Goal: Task Accomplishment & Management: Use online tool/utility

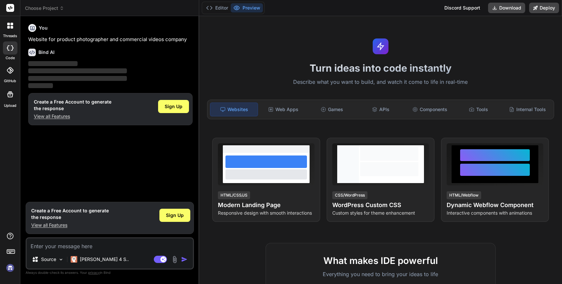
type textarea "x"
click at [174, 105] on span "Sign Up" at bounding box center [174, 106] width 18 height 7
click at [87, 35] on div "You Website for product photographer and commercial videos company" at bounding box center [110, 32] width 164 height 22
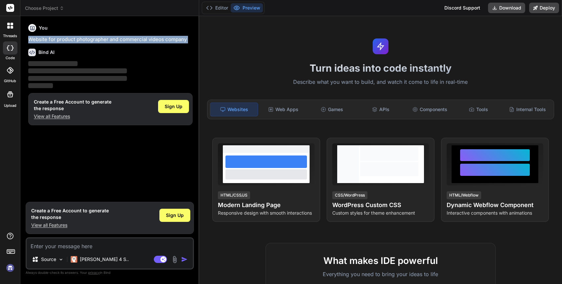
click at [87, 35] on div "You Website for product photographer and commercial videos company" at bounding box center [110, 32] width 164 height 22
copy div "Website for product photographer and commercial videos company"
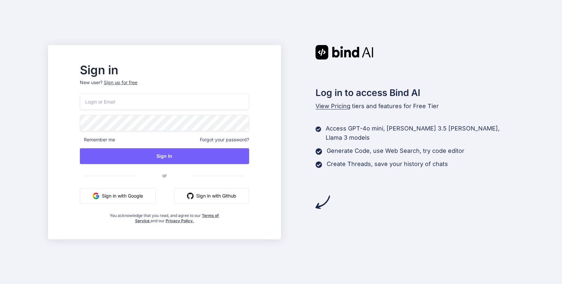
click at [149, 192] on button "Sign in with Google" at bounding box center [118, 196] width 76 height 16
click at [307, 77] on div "Log in to access Bind AI View Pricing tiers and features for Free Tier Access G…" at bounding box center [397, 127] width 233 height 164
click at [194, 100] on input "email" at bounding box center [164, 102] width 169 height 16
click at [147, 195] on button "Sign in with Google" at bounding box center [118, 196] width 76 height 16
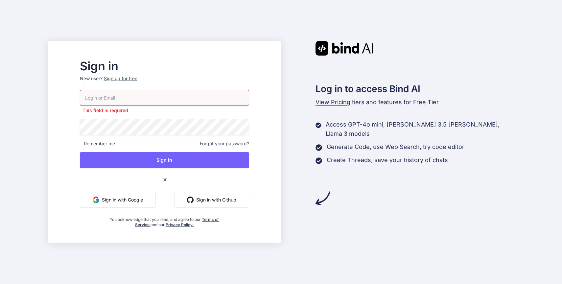
click at [246, 83] on p "New user? Sign up for free" at bounding box center [164, 82] width 169 height 14
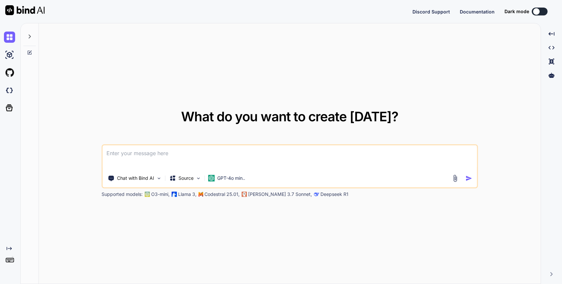
type textarea "x"
click at [146, 83] on div "What do you want to create today? Chat with Bind AI Source GPT-4o min.. Support…" at bounding box center [290, 153] width 502 height 261
click at [251, 152] on textarea at bounding box center [290, 157] width 375 height 24
paste textarea
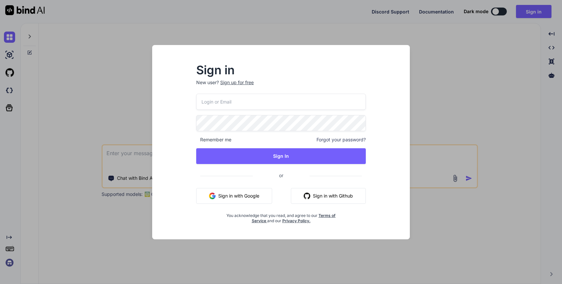
click at [269, 100] on input "email" at bounding box center [281, 102] width 170 height 16
click at [226, 192] on button "Sign in with Google" at bounding box center [234, 196] width 76 height 16
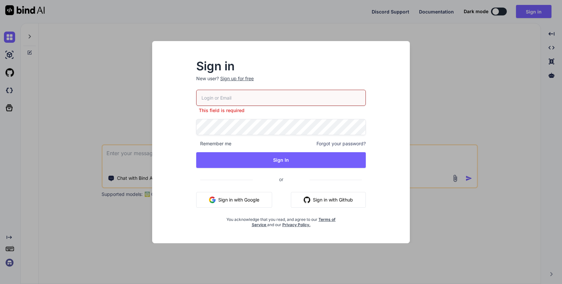
click at [228, 198] on button "Sign in with Google" at bounding box center [234, 200] width 76 height 16
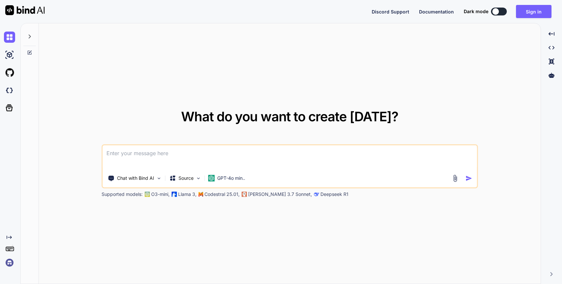
click at [354, 84] on div "What do you want to create today? Chat with Bind AI Source GPT-4o min.. Support…" at bounding box center [290, 153] width 502 height 261
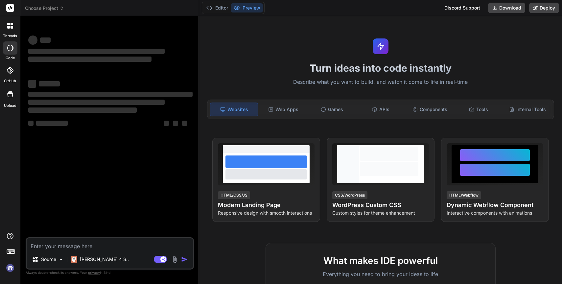
type textarea "x"
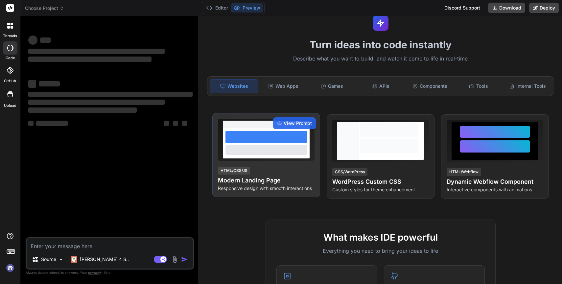
scroll to position [24, 0]
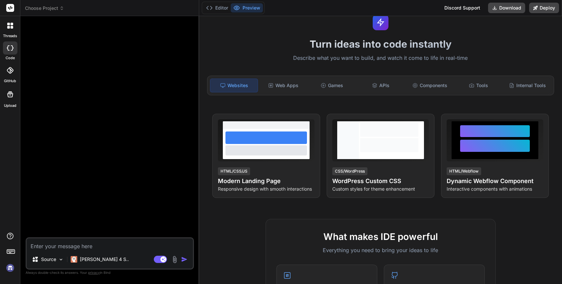
type textarea "x"
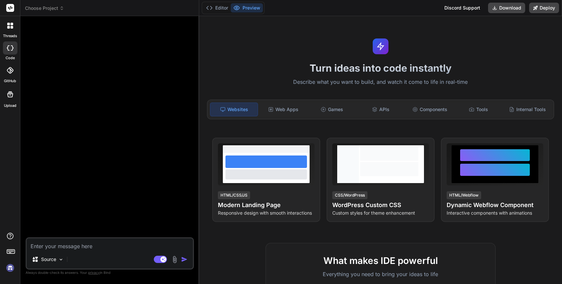
click at [141, 249] on textarea at bounding box center [110, 244] width 166 height 12
paste textarea "https://app.getbind.co/"
type textarea "https://app.getbind.co/"
type textarea "x"
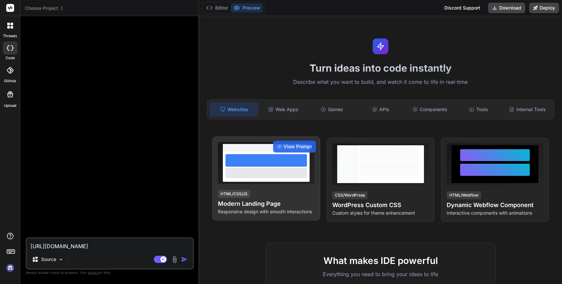
paste textarea "Website for product photographer and commercial videos company"
type textarea "Website for product photographer and commercial videos company"
type textarea "x"
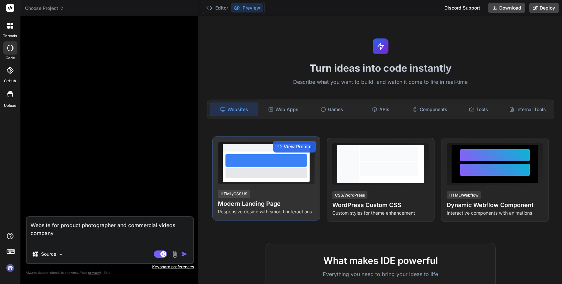
type textarea "Website for product photographer and commercial videos company"
type textarea "x"
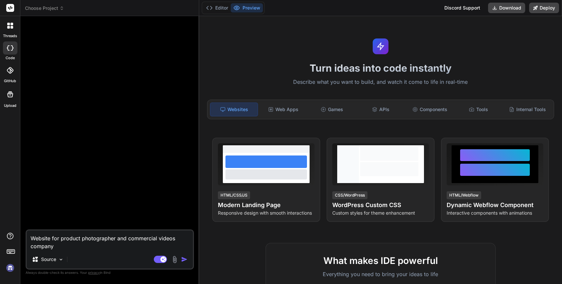
type textarea "Website for product photographer and commercial videos company"
click at [183, 260] on img "button" at bounding box center [184, 259] width 7 height 7
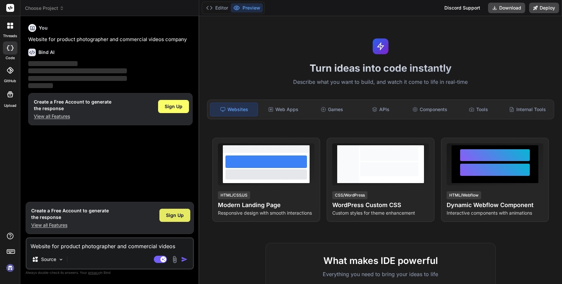
click at [166, 220] on div "Sign Up" at bounding box center [174, 215] width 31 height 13
type textarea "x"
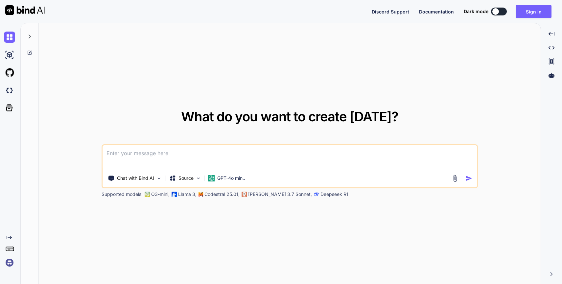
click at [354, 85] on div "What do you want to create [DATE]? Chat with Bind AI Source GPT-4o min.. Suppor…" at bounding box center [290, 153] width 502 height 261
click at [536, 5] on button "Sign in" at bounding box center [533, 11] width 35 height 13
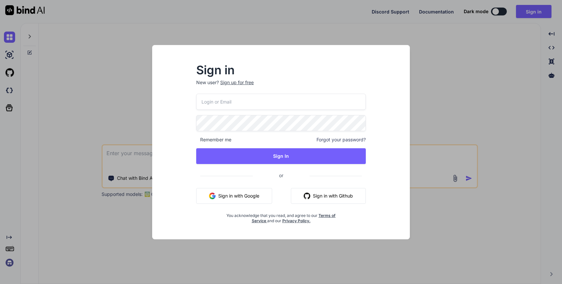
click at [261, 103] on input "email" at bounding box center [281, 102] width 170 height 16
click at [181, 106] on div "Sign in New user? Sign up for free Remember me Forgot your password? Sign In or…" at bounding box center [280, 148] width 247 height 182
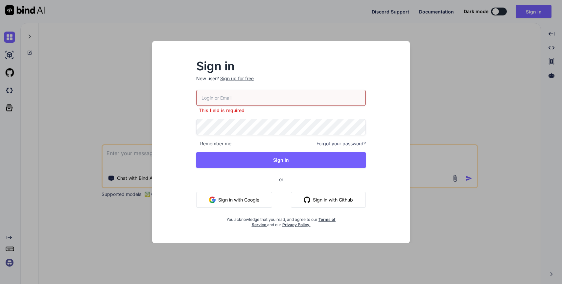
click at [238, 90] on input "email" at bounding box center [281, 98] width 170 height 16
click at [240, 94] on input "email" at bounding box center [281, 98] width 170 height 16
click at [263, 82] on p "New user? Sign up for free" at bounding box center [281, 82] width 170 height 14
click at [248, 80] on div "Sign up for free" at bounding box center [237, 78] width 34 height 7
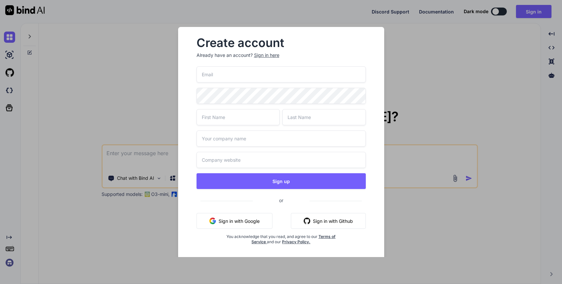
click at [248, 80] on input "email" at bounding box center [280, 74] width 169 height 16
click at [262, 205] on span "or" at bounding box center [281, 200] width 57 height 16
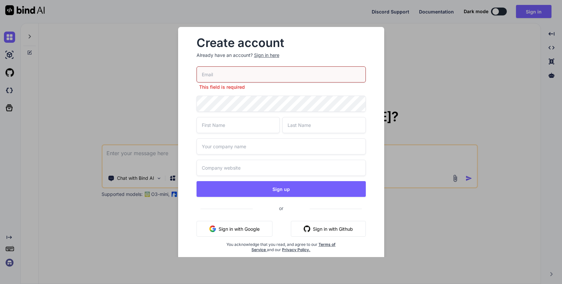
click at [251, 80] on input "email" at bounding box center [280, 74] width 169 height 16
type input "ankush.thor@gmail.com"
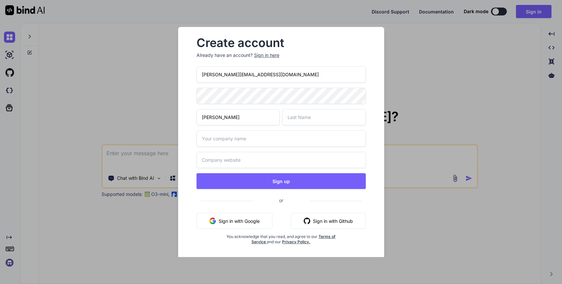
type input "Ankush"
type input "Mittal"
type input "Ankush"
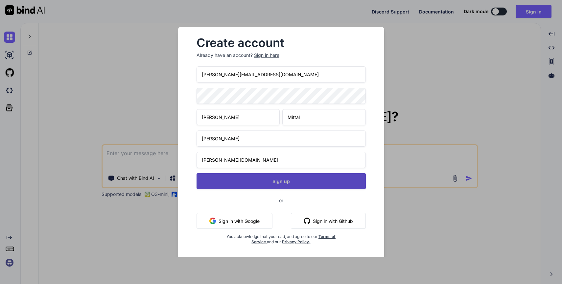
type input "Ankush.com"
click at [284, 174] on button "Sign up" at bounding box center [280, 181] width 169 height 16
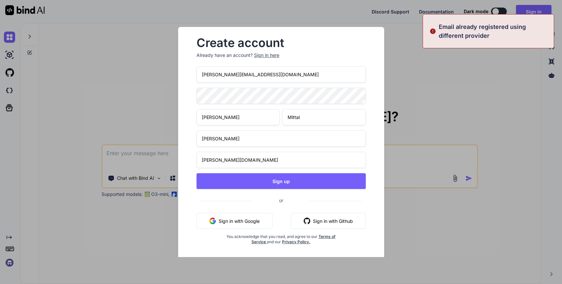
click at [268, 76] on input "ankush.thor@gmail.com" at bounding box center [280, 74] width 169 height 16
click at [271, 57] on div "Sign in here" at bounding box center [266, 55] width 25 height 7
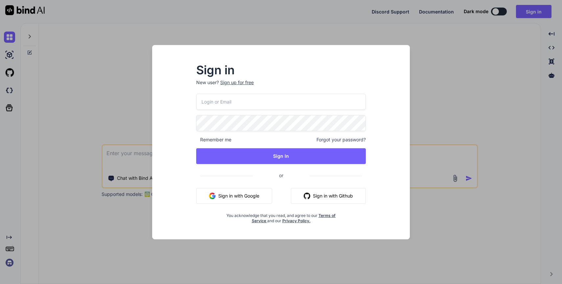
click at [260, 102] on input "email" at bounding box center [281, 102] width 170 height 16
click at [282, 80] on p "New user? Sign up for free" at bounding box center [281, 86] width 170 height 14
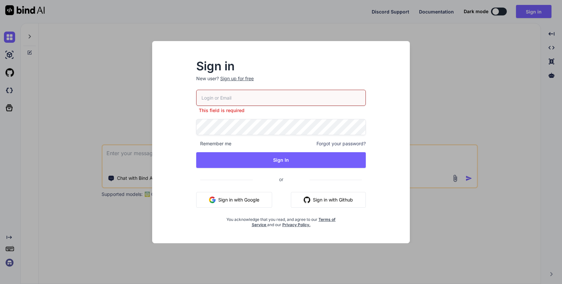
click at [244, 205] on button "Sign in with Google" at bounding box center [234, 200] width 76 height 16
click at [262, 58] on div "Sign in New user? Sign up for free This field is required Remember me Forgot yo…" at bounding box center [280, 148] width 247 height 190
click at [268, 34] on div "Sign in New user? Sign up for free This field is required Remember me Forgot yo…" at bounding box center [281, 142] width 562 height 284
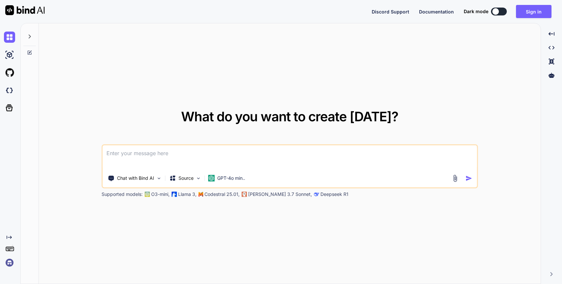
click at [268, 47] on div "What do you want to create [DATE]? Chat with Bind AI Source GPT-4o min.. Suppor…" at bounding box center [290, 153] width 502 height 261
click at [524, 19] on div "Discord Support Documentation Dark mode Sign in Created with Pixso." at bounding box center [281, 11] width 562 height 23
click at [534, 8] on button "Sign in" at bounding box center [533, 11] width 35 height 13
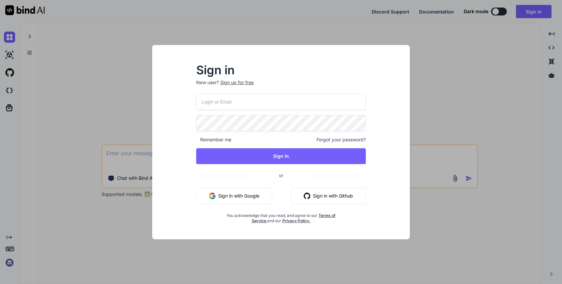
click at [281, 108] on input "email" at bounding box center [281, 102] width 170 height 16
type input "ankush.thor@gmail.com"
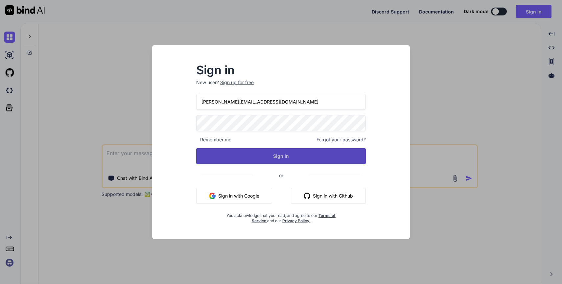
click at [283, 156] on button "Sign In" at bounding box center [281, 156] width 170 height 16
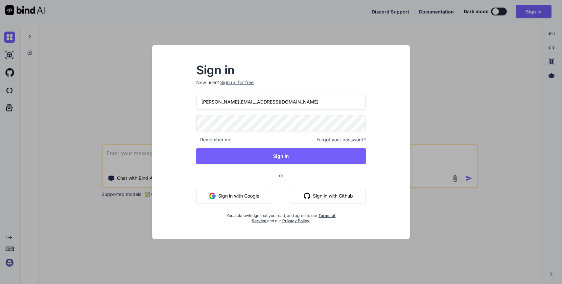
click at [327, 71] on h2 "Sign in" at bounding box center [281, 70] width 170 height 11
click at [408, 62] on div "Sign in New user? Sign up for free ankush.thor@gmail.com Remember me Forgot you…" at bounding box center [281, 142] width 258 height 194
click at [424, 62] on div "Sign in New user? Sign up for free ankush.thor@gmail.com Remember me Forgot you…" at bounding box center [281, 142] width 562 height 284
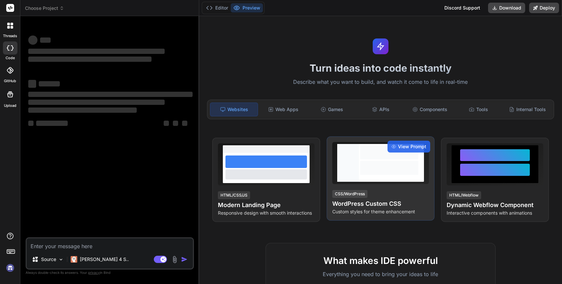
type textarea "x"
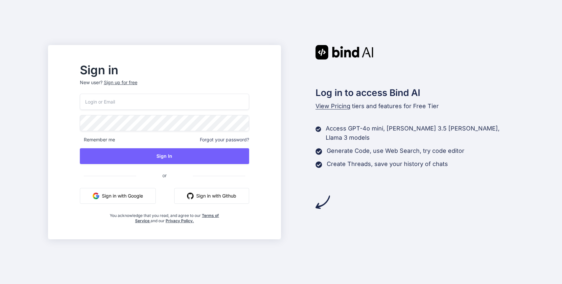
click at [239, 132] on div "Remember me Forgot your password? Sign In or Sign in with Google Sign in with G…" at bounding box center [164, 159] width 169 height 130
click at [239, 138] on span "Forgot your password?" at bounding box center [224, 139] width 49 height 7
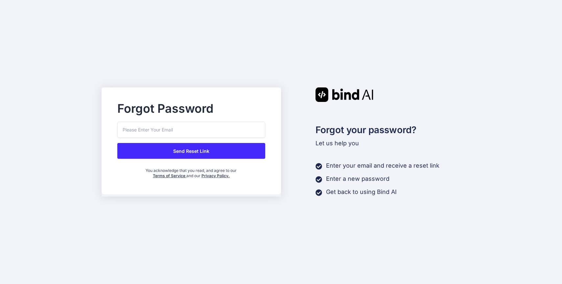
click at [184, 133] on input "email" at bounding box center [191, 130] width 148 height 16
type input "[PERSON_NAME][EMAIL_ADDRESS][DOMAIN_NAME]"
click at [196, 157] on button "Send Reset Link" at bounding box center [191, 151] width 148 height 16
click at [180, 149] on button "Send Reset Link" at bounding box center [191, 151] width 148 height 16
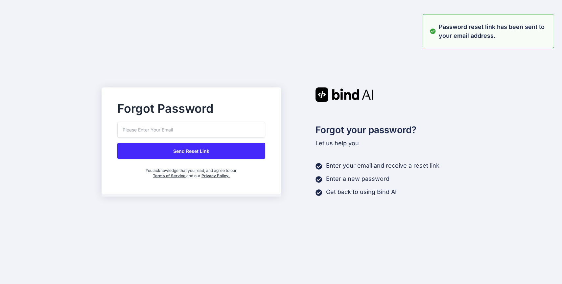
click at [150, 131] on input "email" at bounding box center [191, 130] width 148 height 16
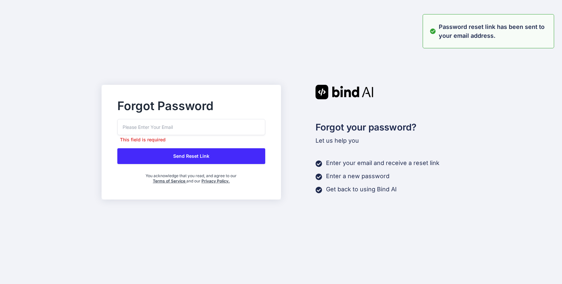
click at [159, 87] on div "Forgot Password This field is required Send Reset Link You acknowledge that you…" at bounding box center [191, 142] width 179 height 115
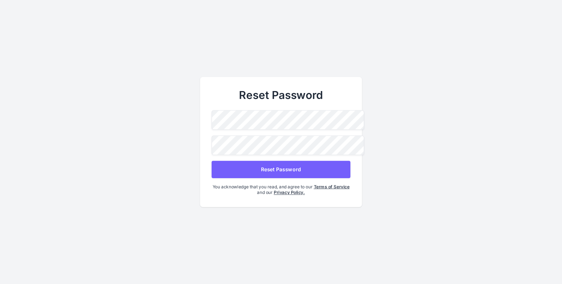
click at [287, 166] on button "Reset Password" at bounding box center [281, 169] width 139 height 17
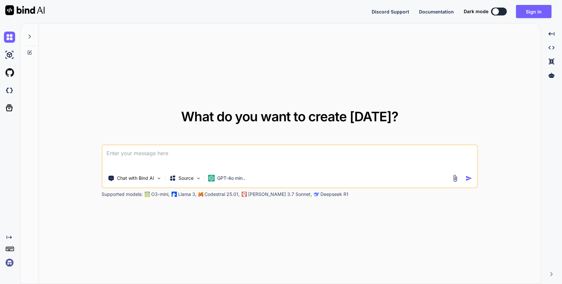
click at [306, 97] on div "What do you want to create today? Chat with Bind AI Source GPT-4o min.. Support…" at bounding box center [290, 153] width 502 height 261
click at [300, 156] on textarea at bounding box center [290, 157] width 375 height 24
paste textarea
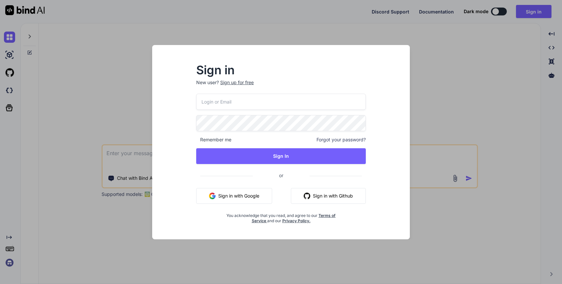
click at [422, 81] on div "Sign in New user? Sign up for free Remember me Forgot your password? Sign In or…" at bounding box center [281, 142] width 562 height 284
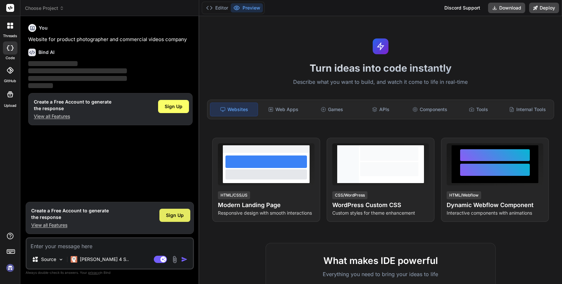
click at [170, 215] on span "Sign Up" at bounding box center [175, 215] width 18 height 7
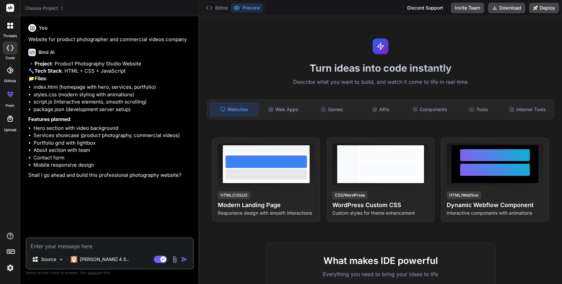
type textarea "x"
click at [103, 179] on p "Shall I go ahead and build this professional photography website?" at bounding box center [110, 176] width 164 height 8
click at [99, 243] on textarea at bounding box center [110, 244] width 166 height 12
type textarea "Y"
type textarea "x"
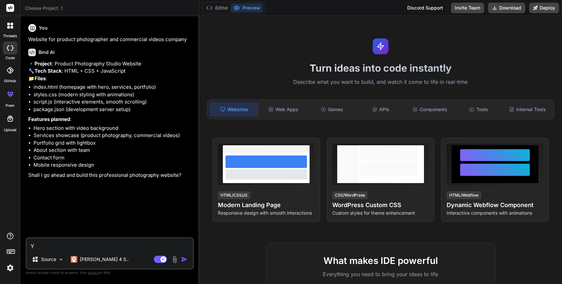
type textarea "Ye"
type textarea "x"
type textarea "Yes"
type textarea "x"
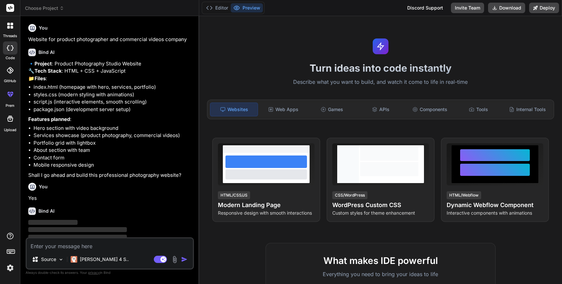
scroll to position [26, 0]
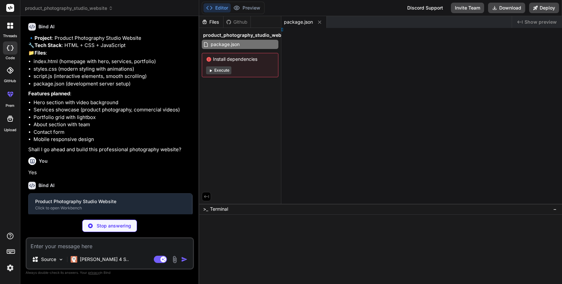
type textarea "x"
type textarea "l>"
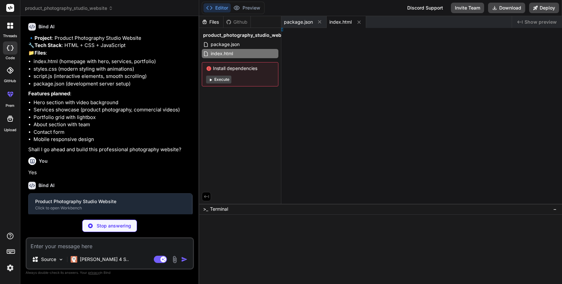
type textarea "x"
type textarea "; } }"
type textarea "x"
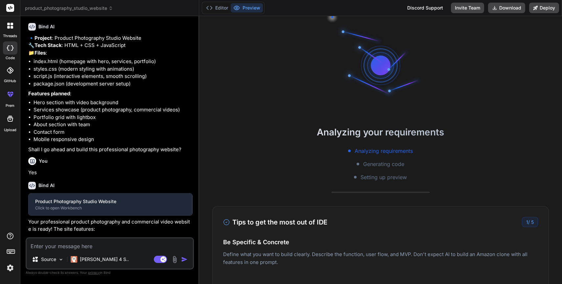
type textarea "} to { opacity: 1; transform: translateY(0); } } `; document.head.appendChild(s…"
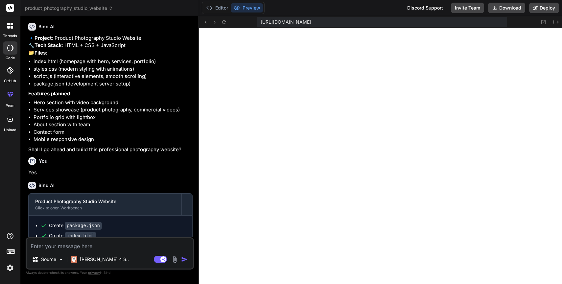
scroll to position [287, 0]
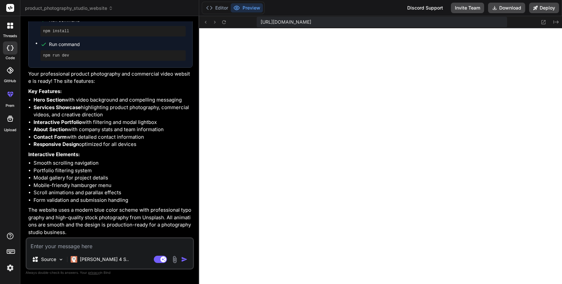
click at [74, 246] on textarea at bounding box center [110, 244] width 166 height 12
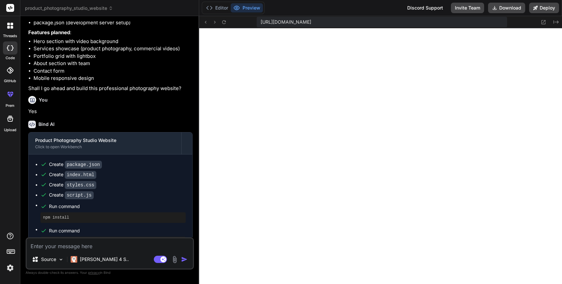
scroll to position [0, 0]
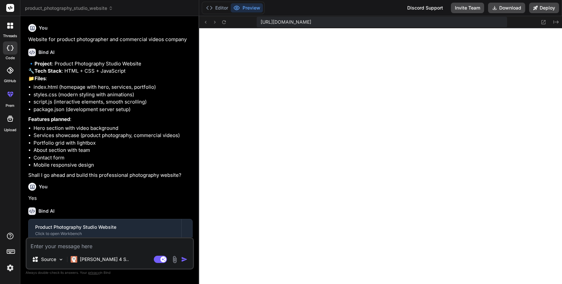
click at [95, 248] on textarea at bounding box center [110, 244] width 166 height 12
click at [13, 29] on div at bounding box center [10, 26] width 14 height 14
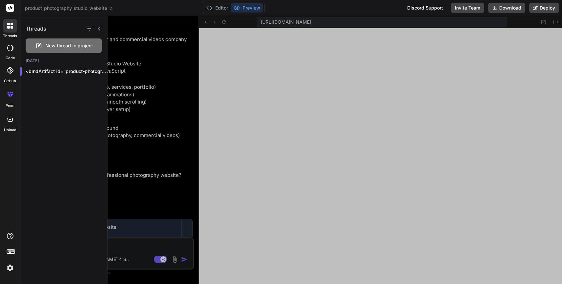
click at [55, 45] on span "New thread in project" at bounding box center [69, 45] width 48 height 7
type textarea "x"
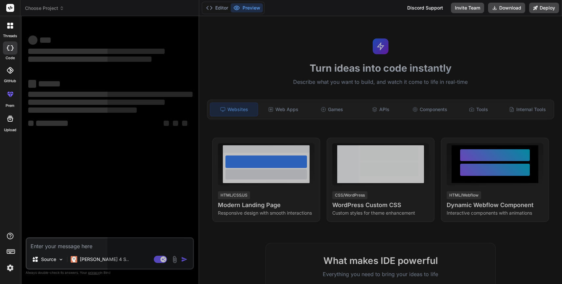
scroll to position [325, 0]
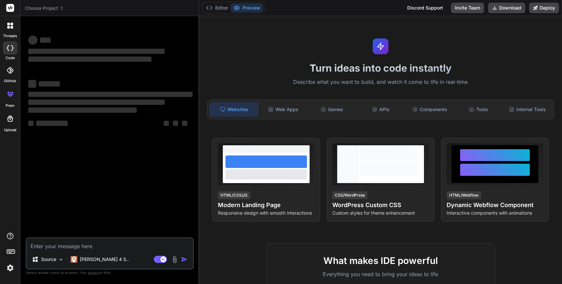
click at [71, 244] on textarea at bounding box center [110, 244] width 166 height 12
type textarea "M"
type textarea "x"
type textarea "Ma"
type textarea "x"
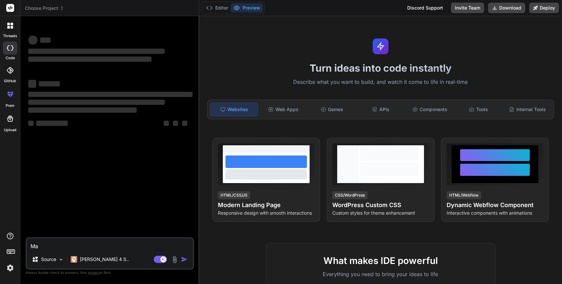
type textarea "Mak"
type textarea "x"
type textarea "Make"
type textarea "x"
type textarea "Make"
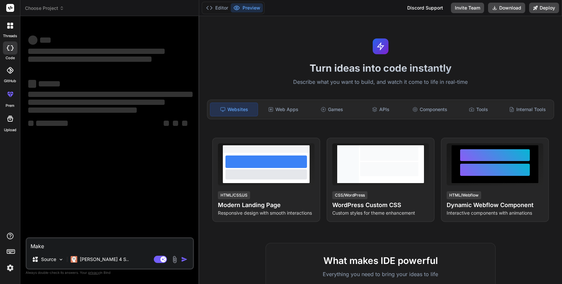
type textarea "x"
type textarea "Make a"
type textarea "x"
type textarea "Make a"
type textarea "x"
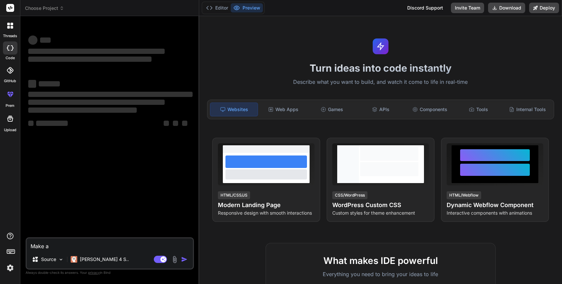
type textarea "Make a C"
type textarea "x"
type textarea "Make a CR"
type textarea "x"
type textarea "Make a CRM"
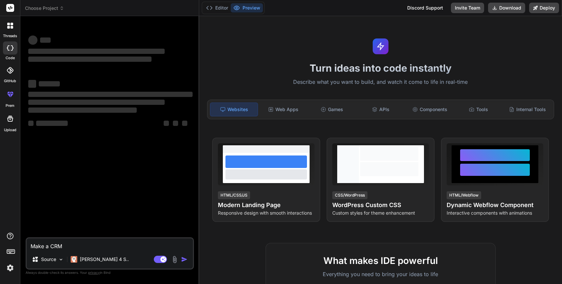
type textarea "x"
type textarea "Make a CRM"
type textarea "x"
type textarea "Make a CRM f"
type textarea "x"
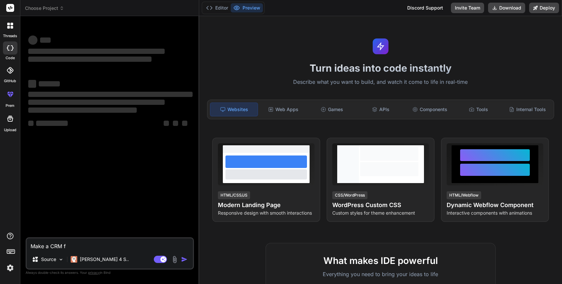
type textarea "Make a CRM fo"
type textarea "x"
type textarea "Make a CRM for"
type textarea "x"
type textarea "Make a CRM for"
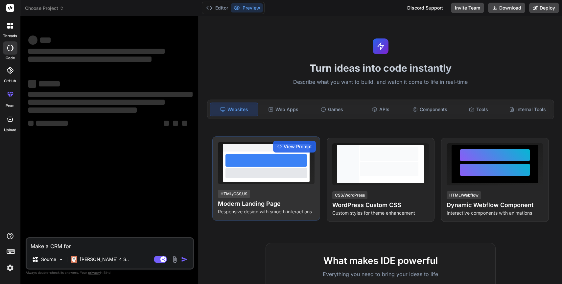
type textarea "x"
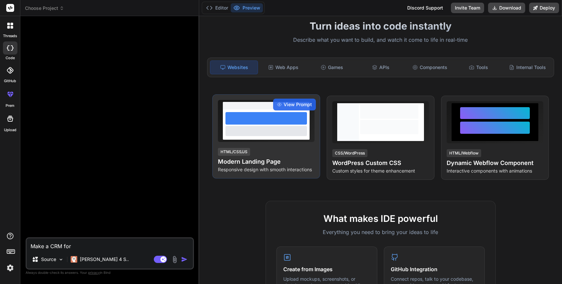
scroll to position [52, 0]
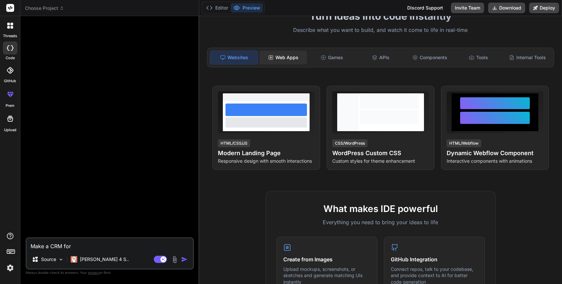
click at [280, 56] on div "Web Apps" at bounding box center [283, 58] width 48 height 14
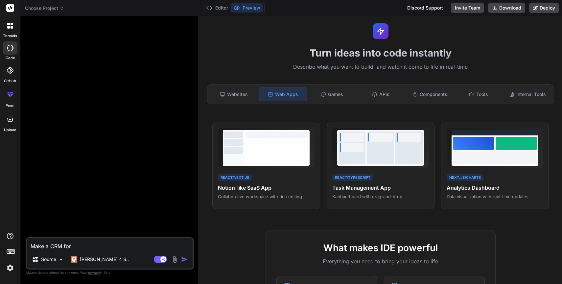
scroll to position [0, 0]
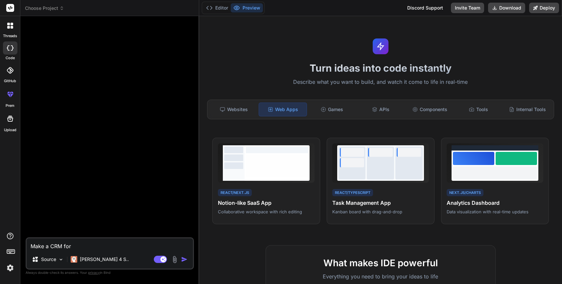
click at [130, 246] on textarea "Make a CRM for" at bounding box center [110, 244] width 166 height 12
type textarea "Make a CRM w"
type textarea "x"
type textarea "Make a CRM wi"
type textarea "x"
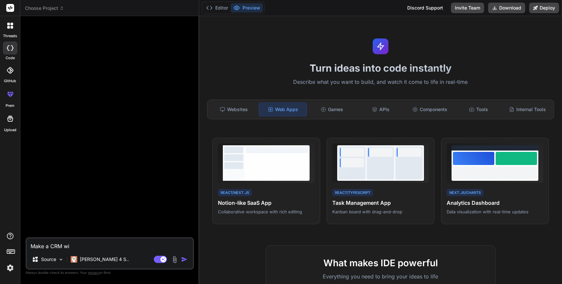
type textarea "Make a CRM wit"
type textarea "x"
type textarea "Make a CRM with"
type textarea "x"
type textarea "Make a CRM with"
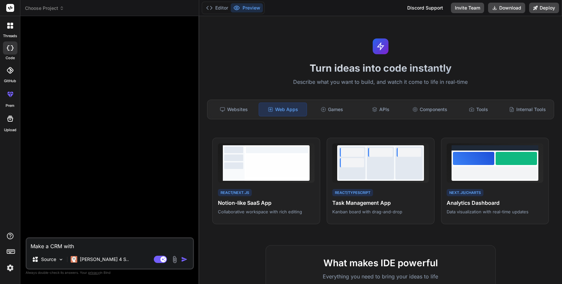
type textarea "x"
type textarea "Make a CRM with i"
type textarea "x"
type textarea "Make a CRM with in"
type textarea "x"
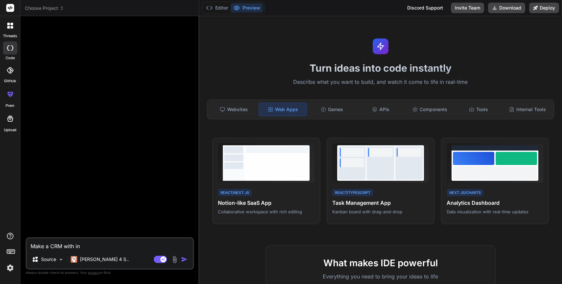
type textarea "Make a CRM with inv"
type textarea "x"
type textarea "Make a CRM with invo"
type textarea "x"
type textarea "Make a CRM with invoi"
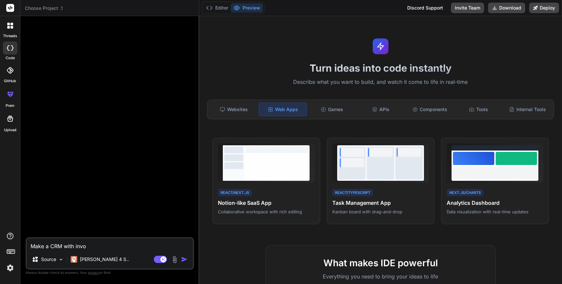
type textarea "x"
type textarea "Make a CRM with invoic"
type textarea "x"
type textarea "Make a CRM with invoici"
type textarea "x"
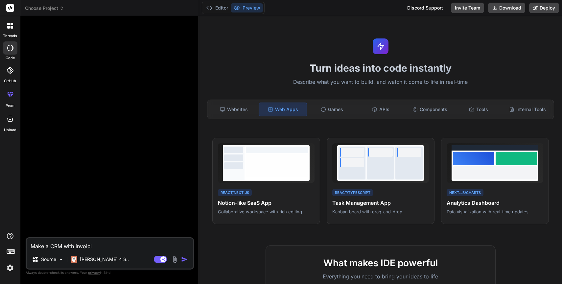
type textarea "Make a CRM with invoicin"
type textarea "x"
type textarea "Make a CRM with invoicing"
type textarea "x"
type textarea "Make a CRM with invoicing"
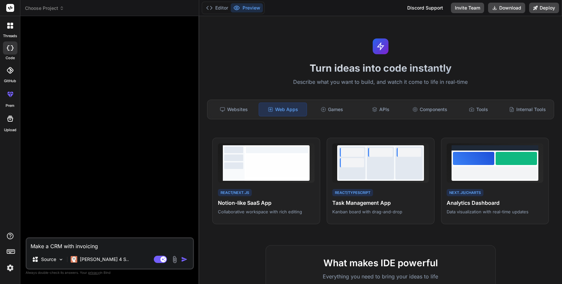
type textarea "x"
type textarea "Make a CRM with invoicing a"
type textarea "x"
type textarea "Make a CRM with invoicing an"
type textarea "x"
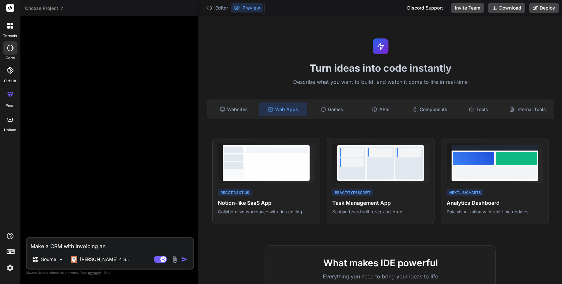
type textarea "Make a CRM with invoicing and"
type textarea "x"
type textarea "Make a CRM with invoicing and"
type textarea "x"
type textarea "Make a CRM with invoicing and c"
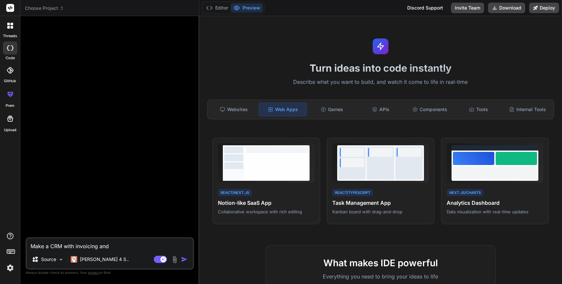
type textarea "x"
type textarea "Make a CRM with invoicing and cl"
type textarea "x"
type textarea "Make a CRM with invoicing and cli"
type textarea "x"
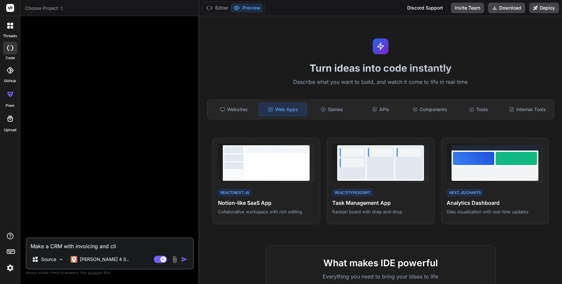
type textarea "Make a CRM with invoicing and clie"
type textarea "x"
type textarea "Make a CRM with invoicing and clien"
type textarea "x"
type textarea "Make a CRM with invoicing and client"
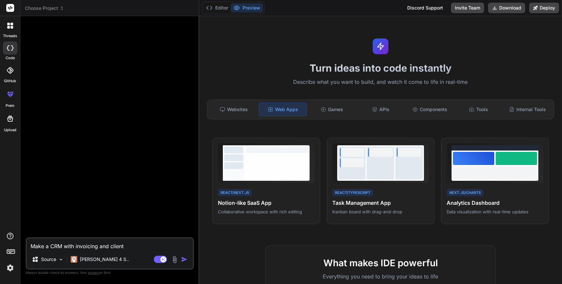
type textarea "x"
type textarea "Make a CRM with invoicing and client"
type textarea "x"
type textarea "Make a CRM with invoicing and client m"
type textarea "x"
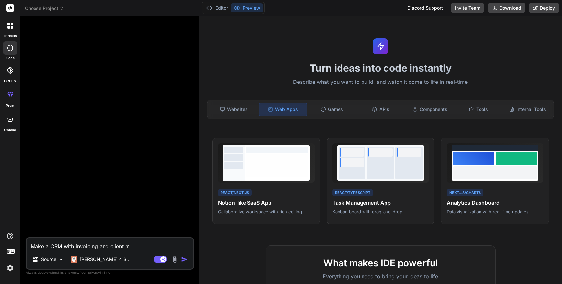
type textarea "Make a CRM with invoicing and client ma"
type textarea "x"
type textarea "Make a CRM with invoicing and client man"
type textarea "x"
type textarea "Make a CRM with invoicing and client mana"
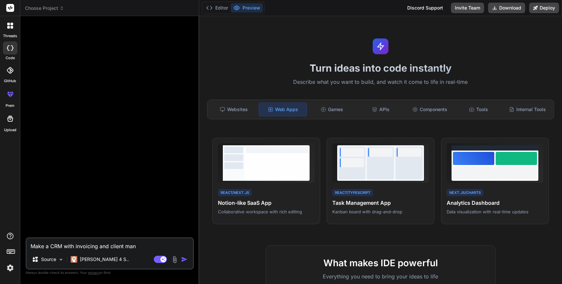
type textarea "x"
type textarea "Make a CRM with invoicing and client manag"
type textarea "x"
type textarea "Make a CRM with invoicing and client manage"
type textarea "x"
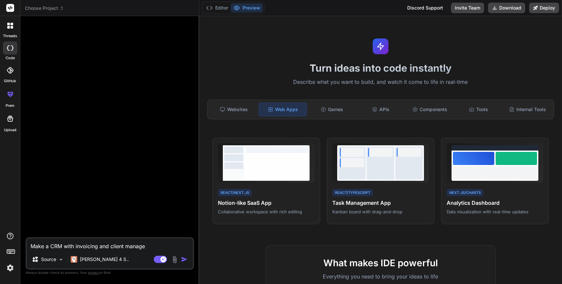
type textarea "Make a CRM with invoicing and client managem"
type textarea "x"
type textarea "Make a CRM with invoicing and client manageme"
type textarea "x"
type textarea "Make a CRM with invoicing and client managemen"
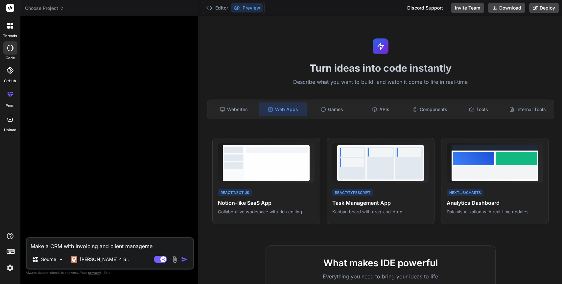
type textarea "x"
type textarea "Make a CRM with invoicing and client management"
type textarea "x"
type textarea "Make a CRM with invoicing and client management"
type textarea "x"
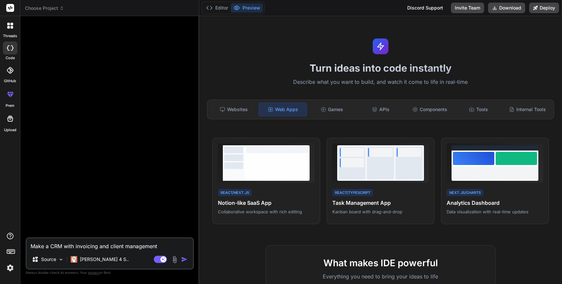
type textarea "Make a CRM with invoicing and client management f"
type textarea "x"
type textarea "Make a CRM with invoicing and client management fo"
type textarea "x"
type textarea "Make a CRM with invoicing and client management for"
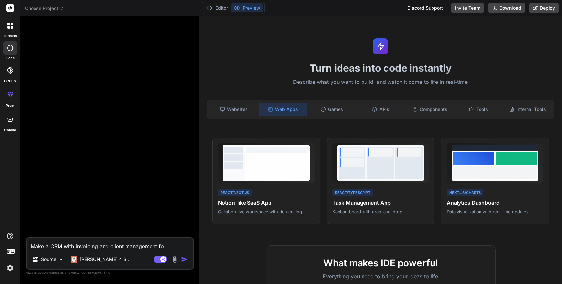
type textarea "x"
type textarea "Make a CRM with invoicing and client management for"
type textarea "x"
type textarea "Make a CRM with invoicing and client management for a"
type textarea "x"
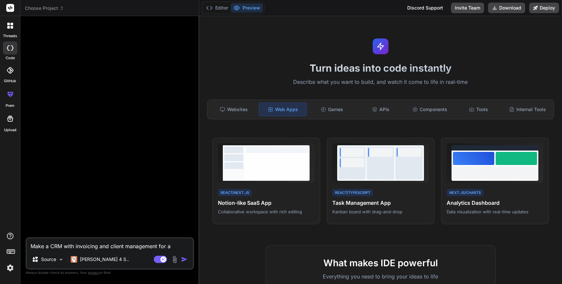
type textarea "Make a CRM with invoicing and client management for a"
type textarea "x"
type textarea "Make a CRM with invoicing and client management for a D"
type textarea "x"
type textarea "Make a CRM with invoicing and client management for a Di"
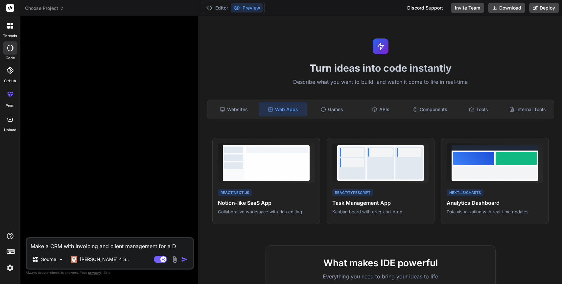
type textarea "x"
type textarea "Make a CRM with invoicing and client management for a Dig"
type textarea "x"
type textarea "Make a CRM with invoicing and client management for a Digi"
type textarea "x"
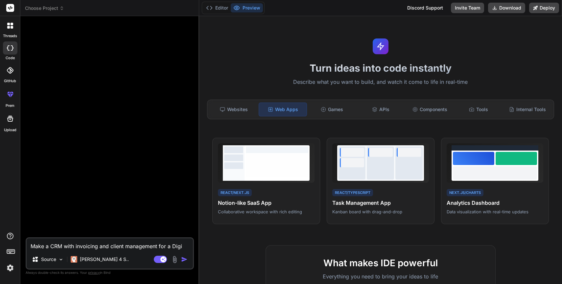
type textarea "Make a CRM with invoicing and client management for a Digit"
type textarea "x"
type textarea "Make a CRM with invoicing and client management for a Digita"
type textarea "x"
type textarea "Make a CRM with invoicing and client management for a Digital"
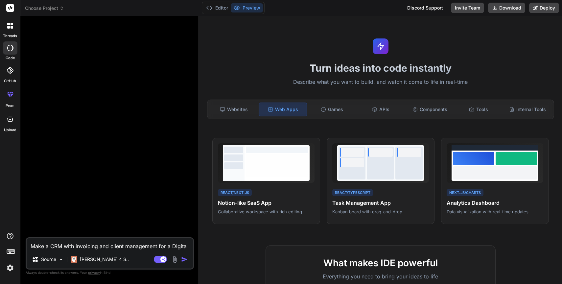
type textarea "x"
type textarea "Make a CRM with invoicing and client management for a Digital"
type textarea "x"
type textarea "Make a CRM with invoicing and client management for a Digital A"
type textarea "x"
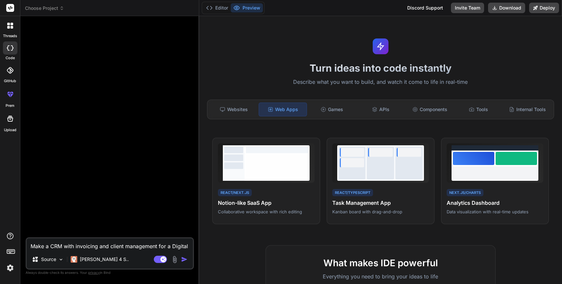
type textarea "Make a CRM with invoicing and client management for a Digital Ag"
type textarea "x"
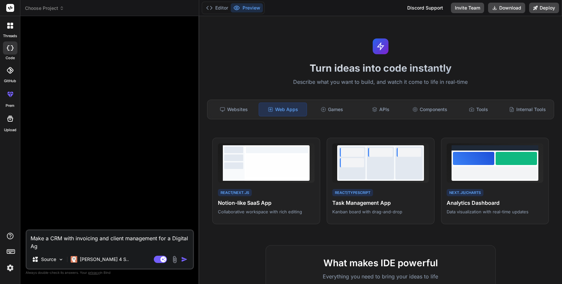
type textarea "Make a CRM with invoicing and client management for a Digital Age"
type textarea "x"
type textarea "Make a CRM with invoicing and client management for a Digital Agen"
type textarea "x"
type textarea "Make a CRM with invoicing and client management for a Digital Agenc"
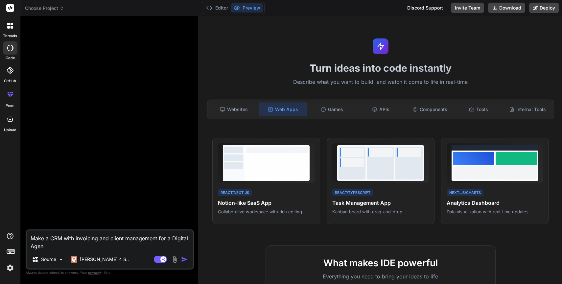
type textarea "x"
type textarea "Make a CRM with invoicing and client management for a Digital Agency"
type textarea "x"
type textarea "Make a CRM with invoicing and client management for a Digital Agency"
type textarea "x"
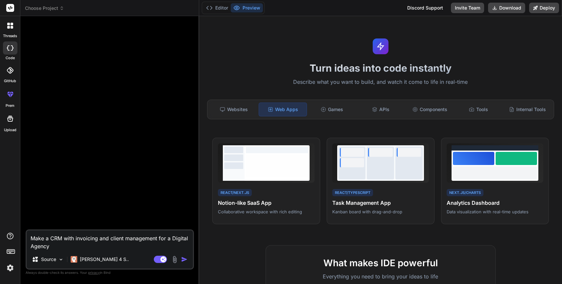
type textarea "Make a CRM with invoicing and client management for a Digital Agency t"
type textarea "x"
type textarea "Make a CRM with invoicing and client management for a Digital Agency th"
type textarea "x"
type textarea "Make a CRM with invoicing and client management for a Digital Agency tha"
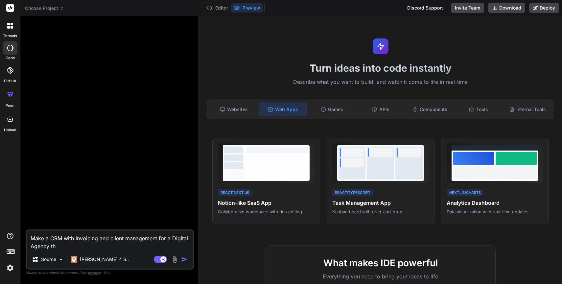
type textarea "x"
type textarea "Make a CRM with invoicing and client management for a Digital Agency that"
type textarea "x"
type textarea "Make a CRM with invoicing and client management for a Digital Agency that"
type textarea "x"
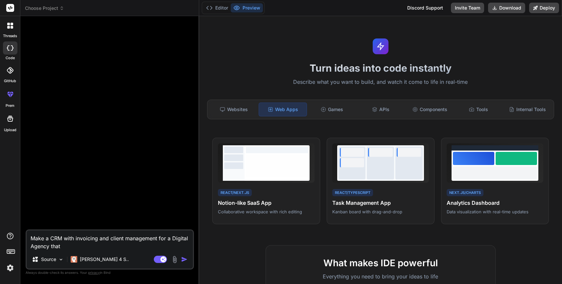
type textarea "Make a CRM with invoicing and client management for a Digital Agency that d"
type textarea "x"
type textarea "Make a CRM with invoicing and client management for a Digital Agency that do"
type textarea "x"
type textarea "Make a CRM with invoicing and client management for a Digital Agency that doe"
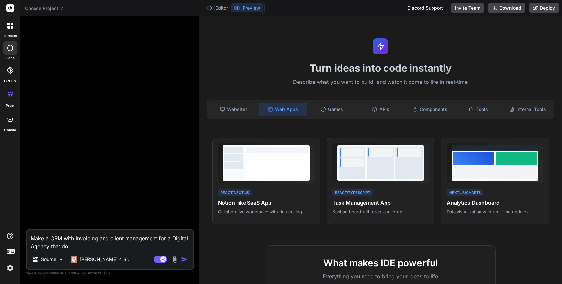
type textarea "x"
type textarea "Make a CRM with invoicing and client management for a Digital Agency that does"
type textarea "x"
type textarea "Make a CRM with invoicing and client management for a Digital Agency that does"
type textarea "x"
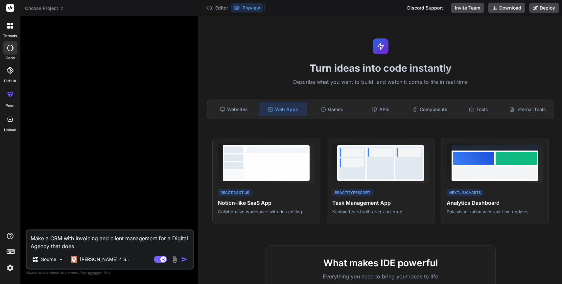
type textarea "Make a CRM with invoicing and client management for a Digital Agency that does w"
type textarea "x"
type textarea "Make a CRM with invoicing and client management for a Digital Agency that does …"
type textarea "x"
type textarea "Make a CRM with invoicing and client management for a Digital Agency that does …"
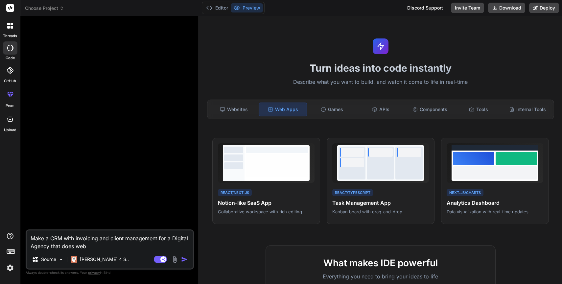
type textarea "x"
type textarea "Make a CRM with invoicing and client management for a Digital Agency that does …"
type textarea "x"
type textarea "Make a CRM with invoicing and client management for a Digital Agency that does …"
type textarea "x"
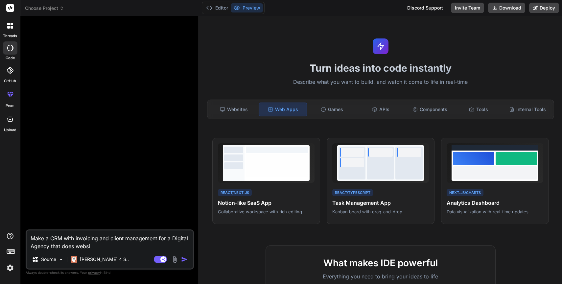
type textarea "Make a CRM with invoicing and client management for a Digital Agency that does …"
type textarea "x"
type textarea "Make a CRM with invoicing and client management for a Digital Agency that does …"
type textarea "x"
type textarea "Make a CRM with invoicing and client management for a Digital Agency that does …"
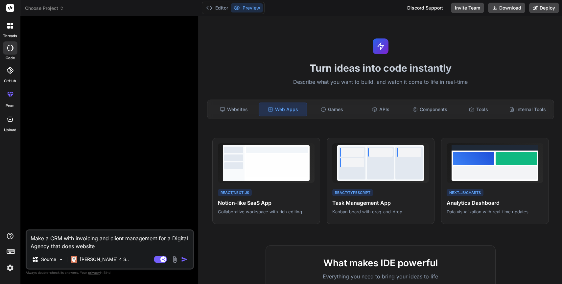
type textarea "x"
type textarea "Make a CRM with invoicing and client management for a Digital Agency that does …"
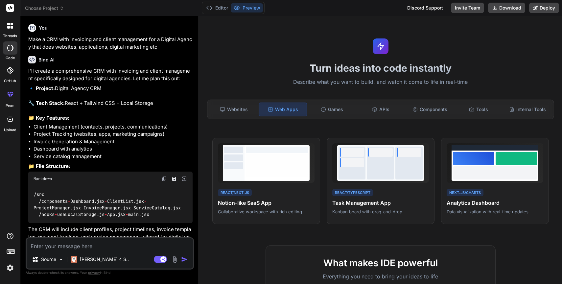
scroll to position [69, 0]
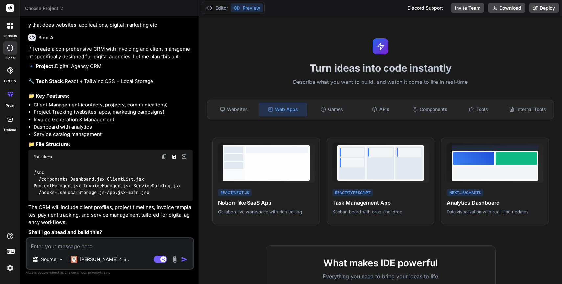
click at [109, 246] on textarea at bounding box center [110, 244] width 166 height 12
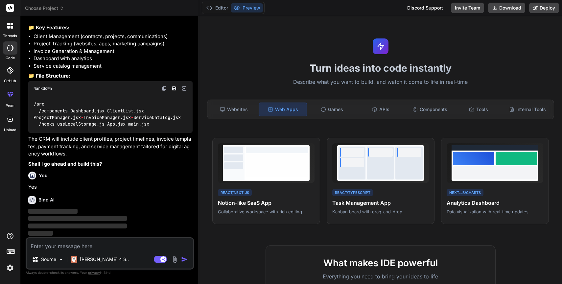
scroll to position [137, 0]
click at [94, 259] on p "Claude 4 S.." at bounding box center [104, 259] width 49 height 7
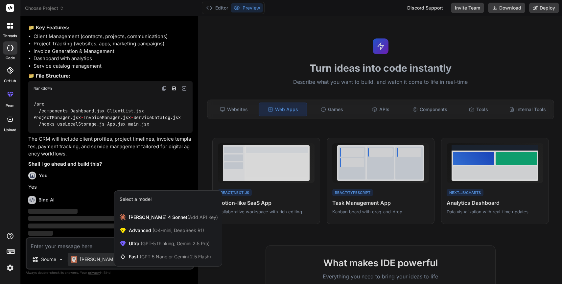
click at [88, 244] on div at bounding box center [281, 142] width 562 height 284
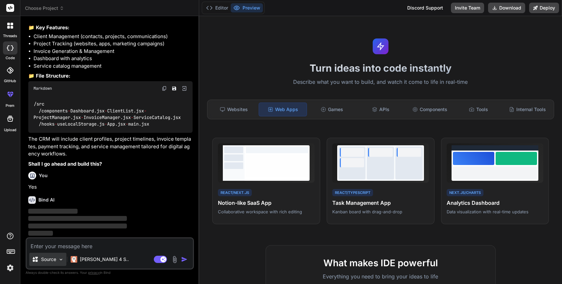
click at [62, 257] on img at bounding box center [61, 260] width 6 height 6
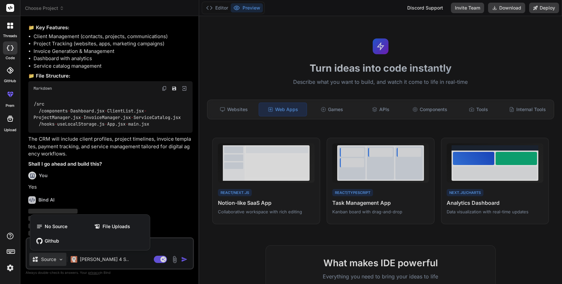
click at [120, 261] on div at bounding box center [281, 142] width 562 height 284
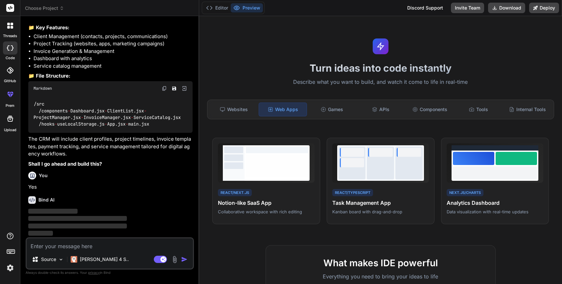
click at [114, 249] on textarea at bounding box center [110, 244] width 166 height 12
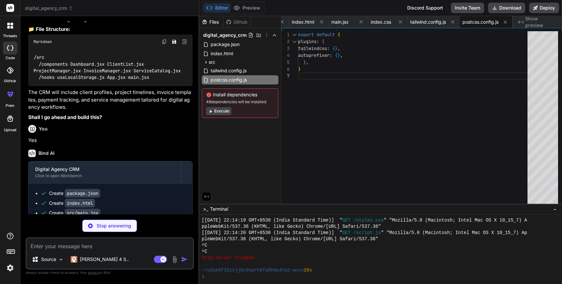
scroll to position [0, 83]
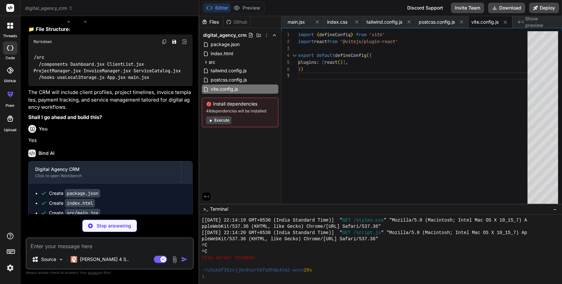
click at [221, 123] on button "Execute" at bounding box center [218, 120] width 25 height 8
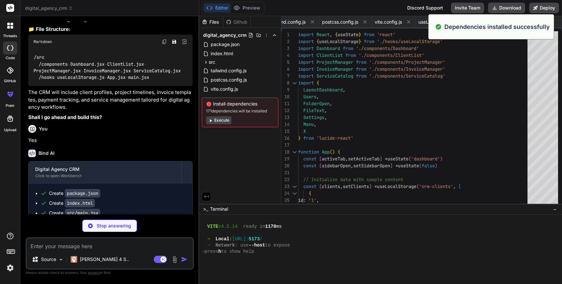
scroll to position [624, 0]
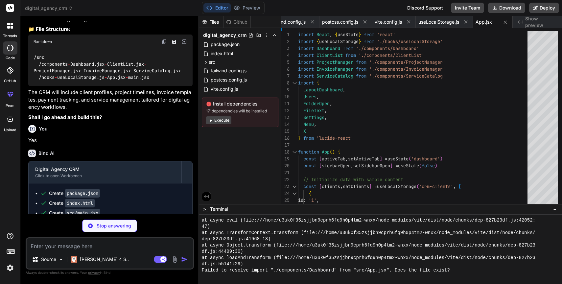
click at [224, 122] on button "Execute" at bounding box center [218, 120] width 25 height 8
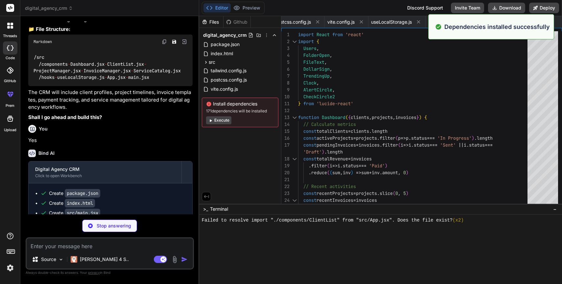
scroll to position [1099, 0]
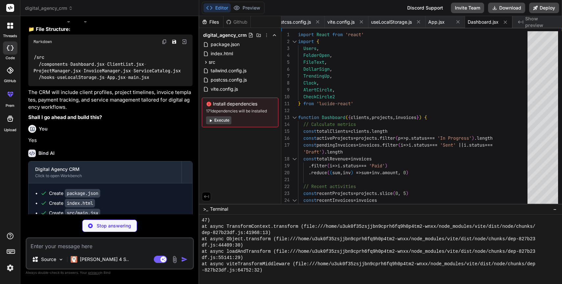
click at [224, 122] on button "Execute" at bounding box center [218, 120] width 25 height 8
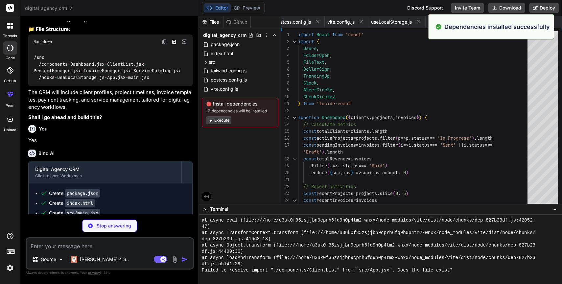
scroll to position [1398, 0]
click at [224, 131] on div "Files Github digital_agency_crm package.json index.html src main.jsx index.css …" at bounding box center [240, 110] width 82 height 188
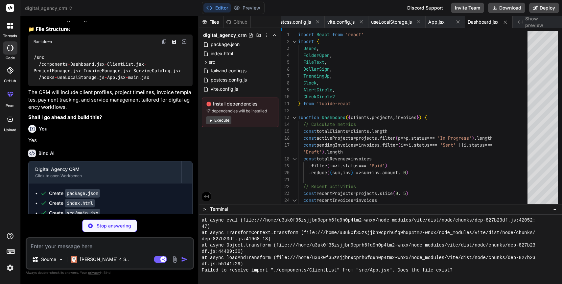
click at [224, 131] on div "Files Github digital_agency_crm package.json index.html src main.jsx index.css …" at bounding box center [240, 110] width 82 height 188
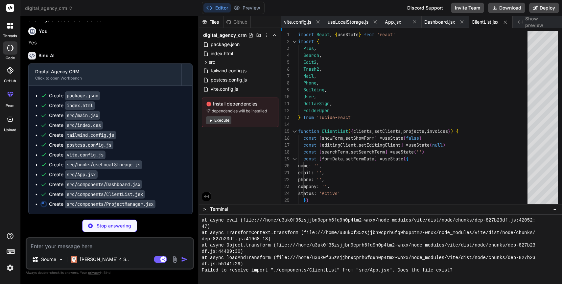
scroll to position [281, 0]
click at [227, 119] on button "Execute" at bounding box center [218, 120] width 25 height 8
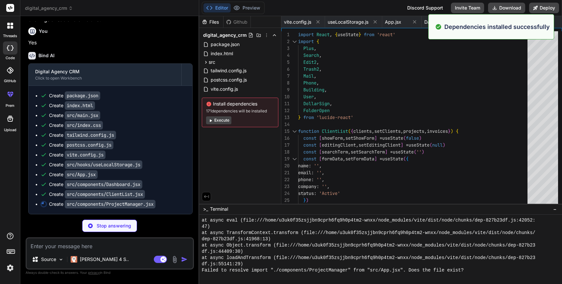
scroll to position [1698, 0]
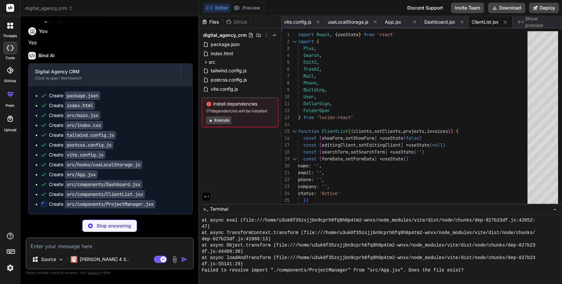
click at [534, 18] on div "Created with Pixso. Show preview" at bounding box center [537, 22] width 49 height 12
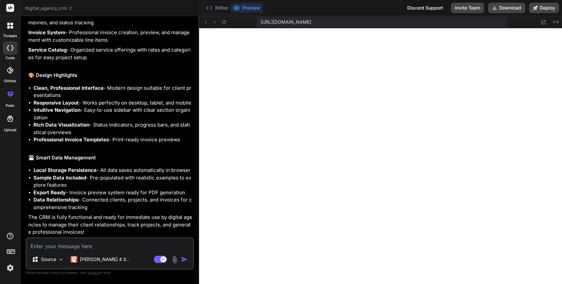
scroll to position [635, 0]
click at [122, 243] on textarea at bounding box center [110, 244] width 166 height 12
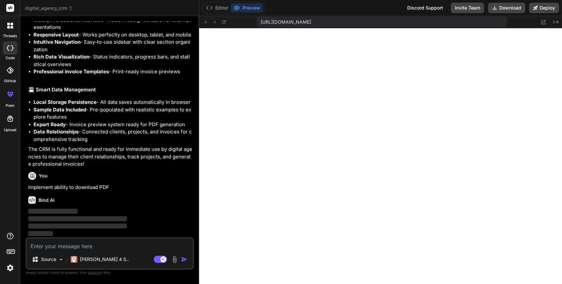
scroll to position [703, 0]
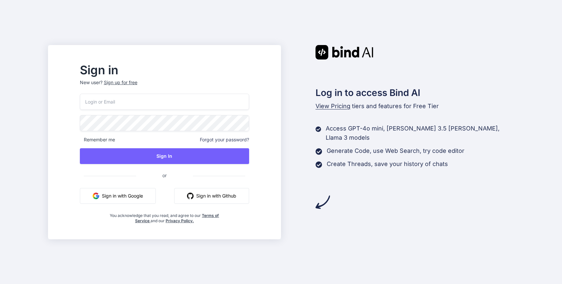
click at [137, 84] on div "Sign up for free" at bounding box center [121, 82] width 34 height 7
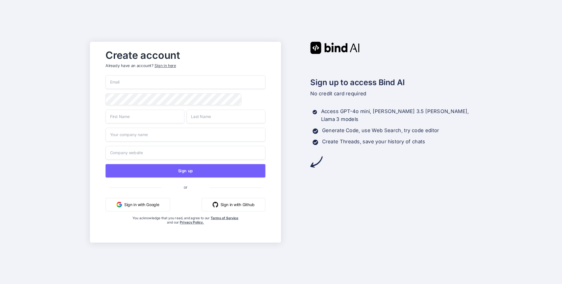
click at [142, 83] on input "email" at bounding box center [185, 82] width 160 height 14
type input "[PERSON_NAME][EMAIL_ADDRESS][DOMAIN_NAME]"
type input "[PERSON_NAME]"
type input "m"
type input "Mittal"
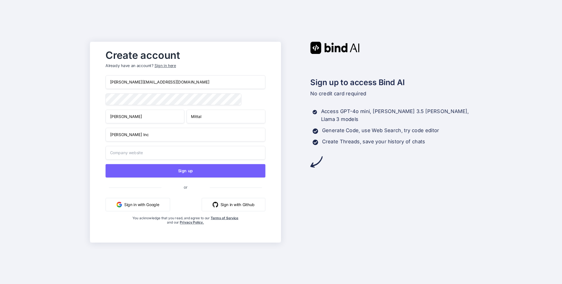
type input "[PERSON_NAME] Inc"
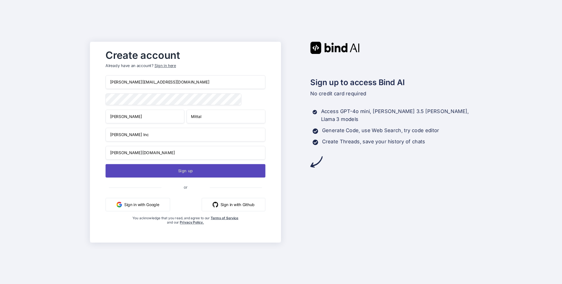
type input "[PERSON_NAME][DOMAIN_NAME]"
click at [170, 167] on button "Sign up" at bounding box center [185, 170] width 160 height 13
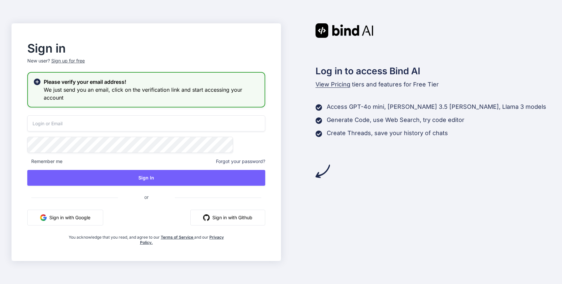
click at [164, 104] on div "Please verify your email address! We just send you an email, click on the verif…" at bounding box center [146, 89] width 238 height 35
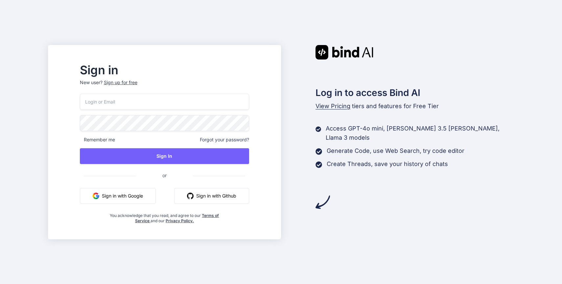
click at [164, 95] on input "email" at bounding box center [164, 102] width 169 height 16
type input "[PERSON_NAME][EMAIL_ADDRESS][DOMAIN_NAME]"
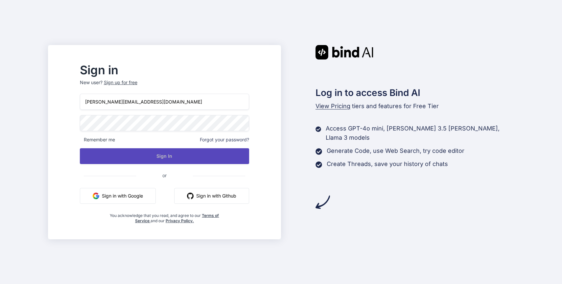
click at [175, 152] on button "Sign In" at bounding box center [164, 156] width 169 height 16
